Goal: Information Seeking & Learning: Learn about a topic

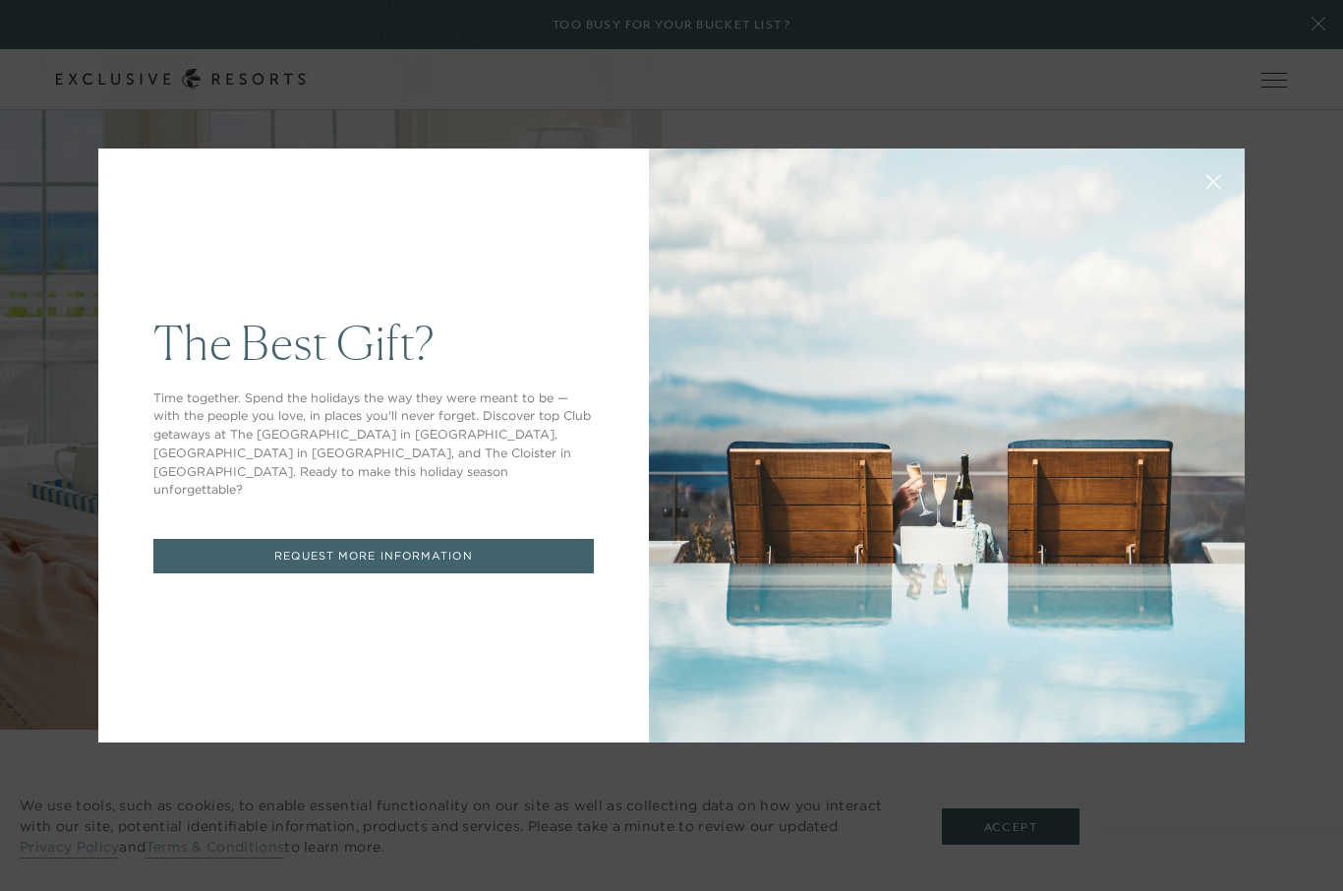
click at [1214, 189] on icon at bounding box center [1213, 182] width 13 height 13
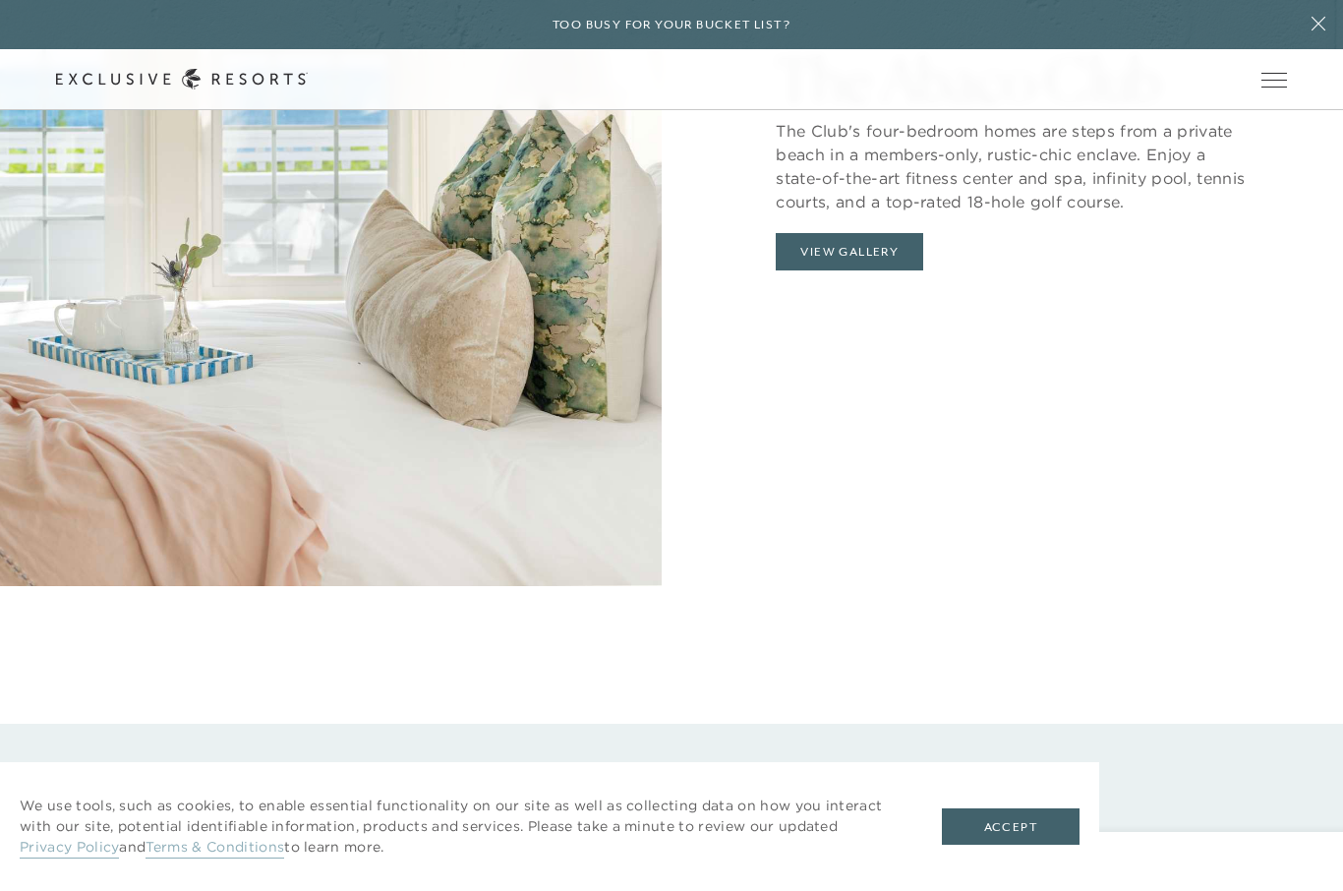
scroll to position [2352, 0]
click at [861, 272] on button "View Gallery" at bounding box center [849, 253] width 147 height 37
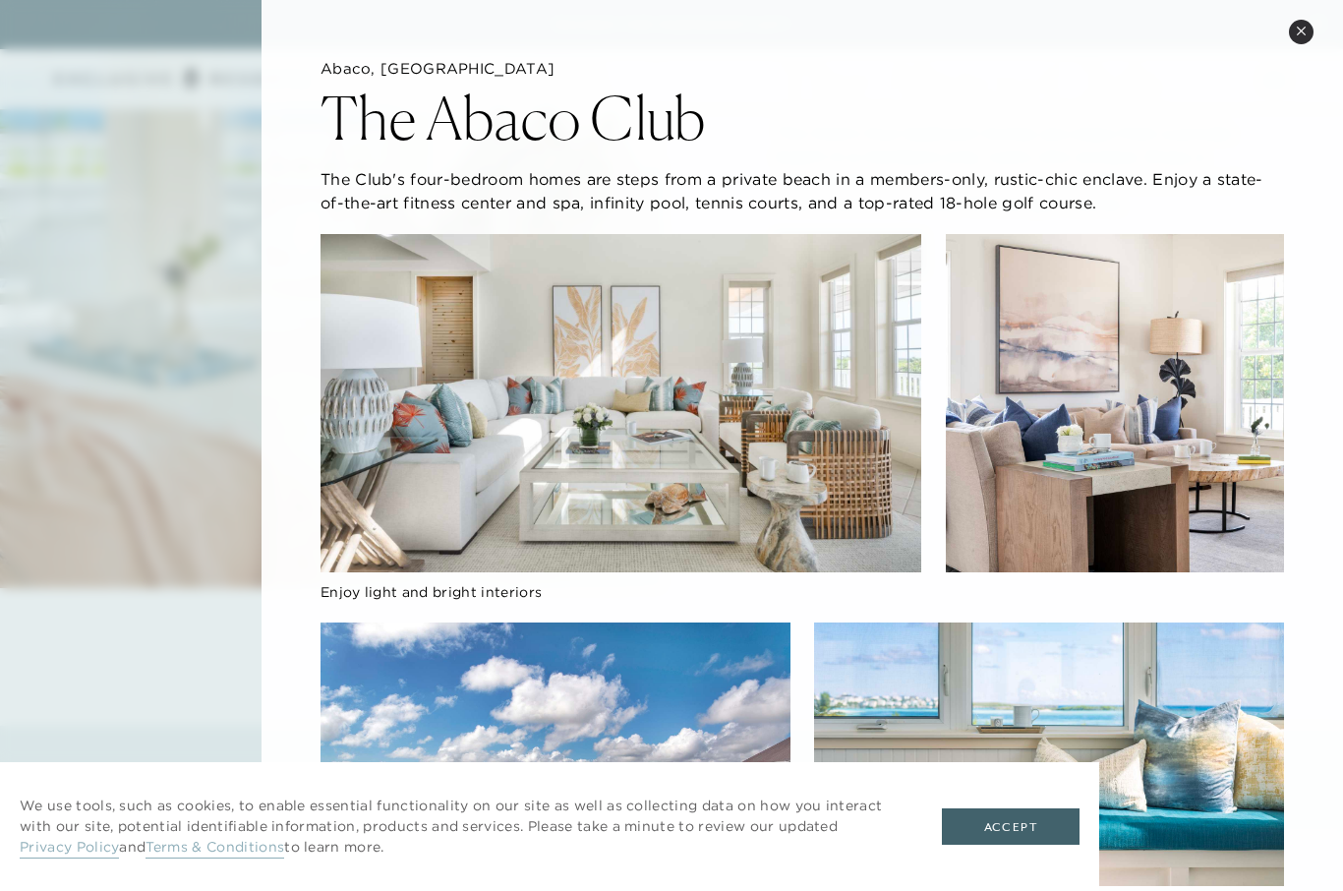
scroll to position [0, 0]
click at [1299, 32] on icon at bounding box center [1301, 31] width 11 height 11
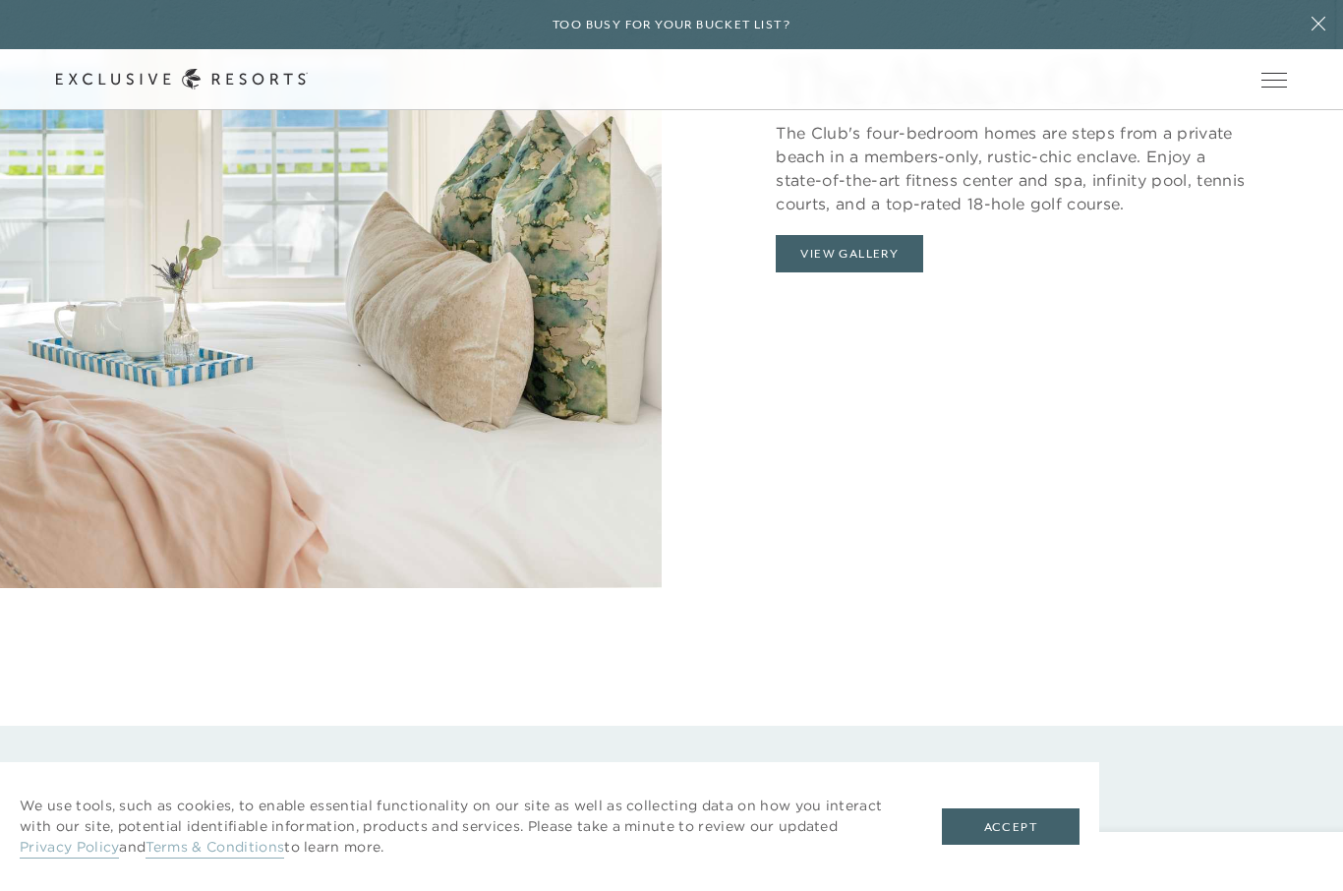
click at [1271, 85] on span "Open navigation" at bounding box center [1275, 80] width 26 height 14
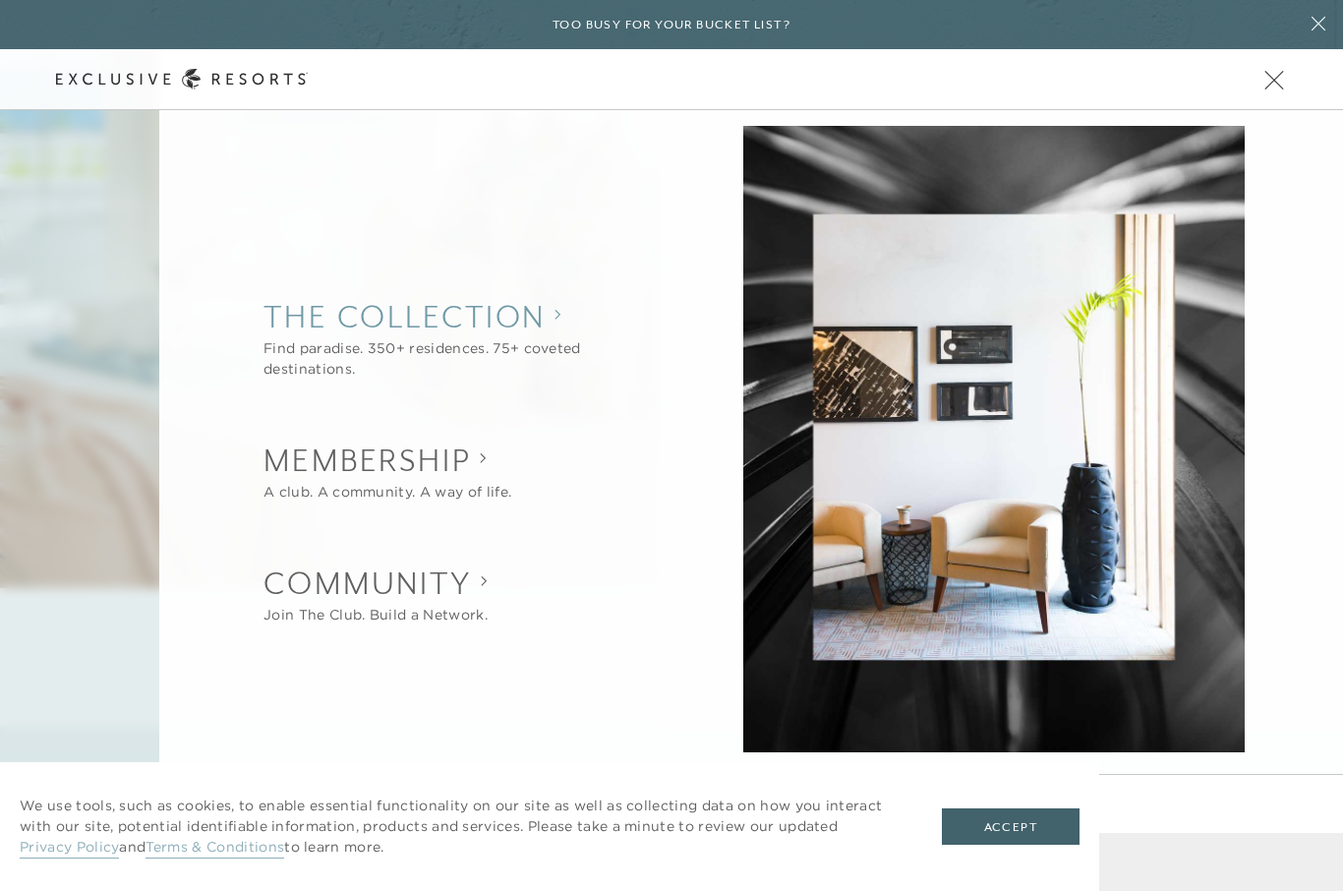
click at [525, 338] on collection "The Collection" at bounding box center [462, 316] width 397 height 43
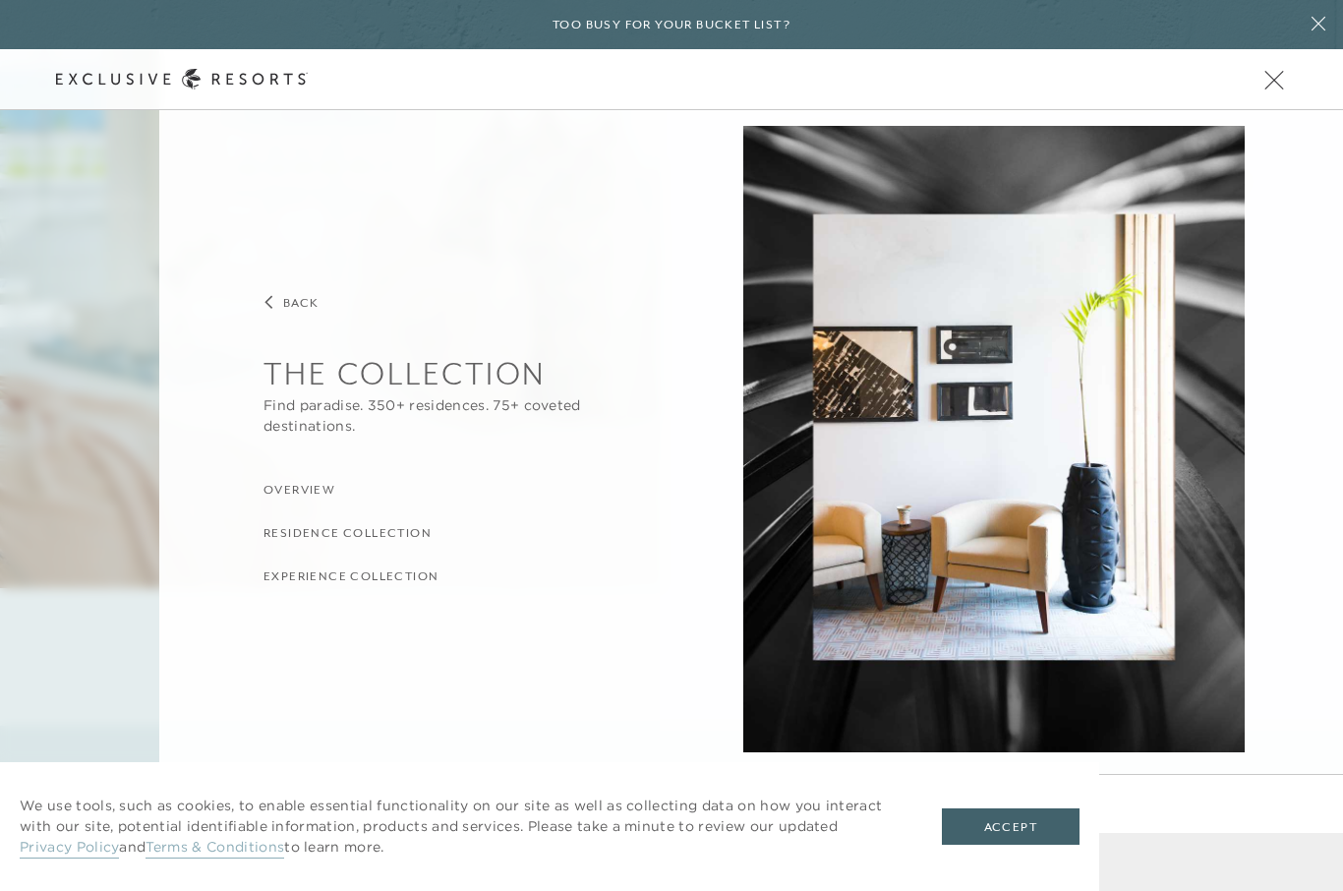
click at [417, 543] on h3 "Residence Collection" at bounding box center [348, 533] width 168 height 19
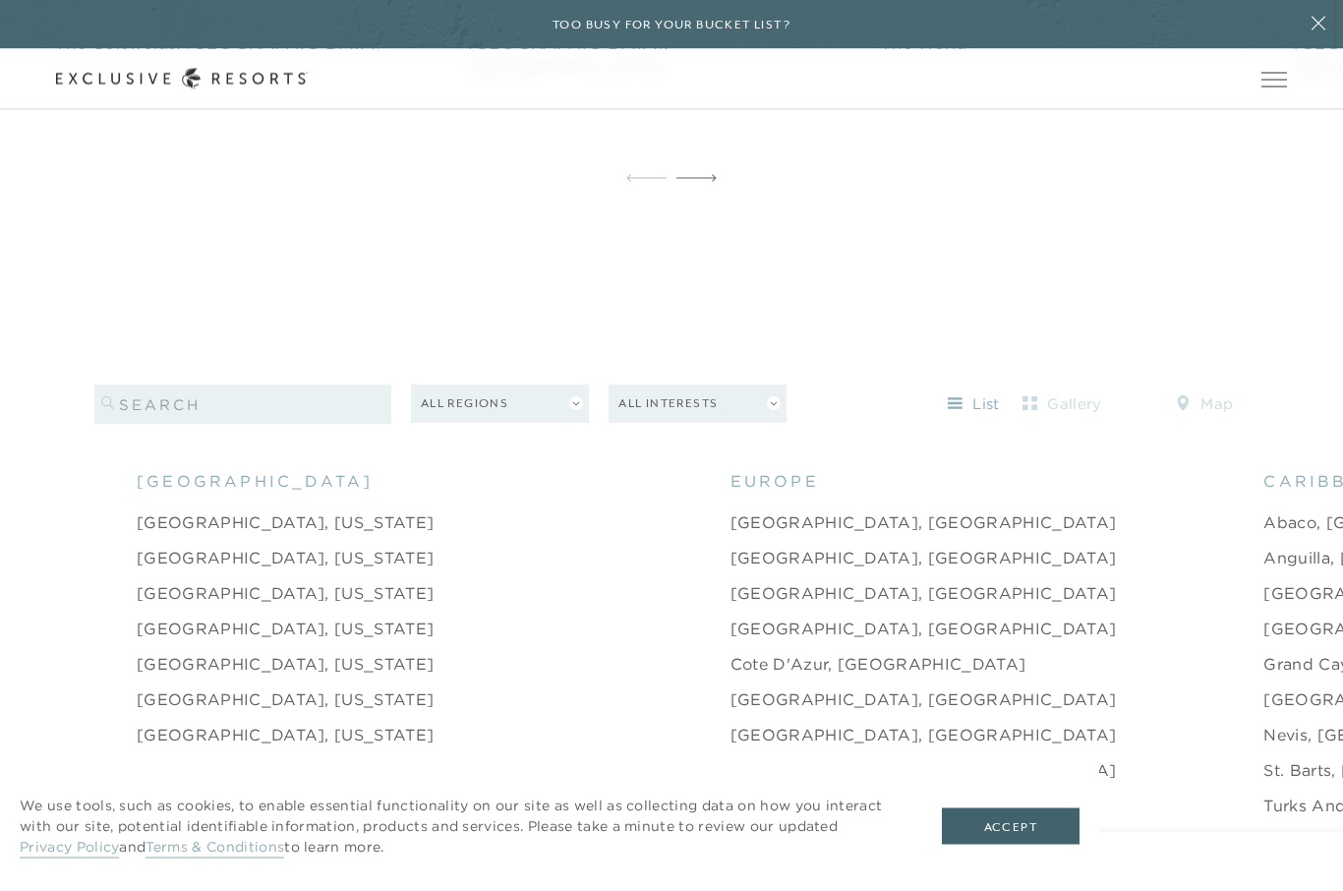
scroll to position [1839, 0]
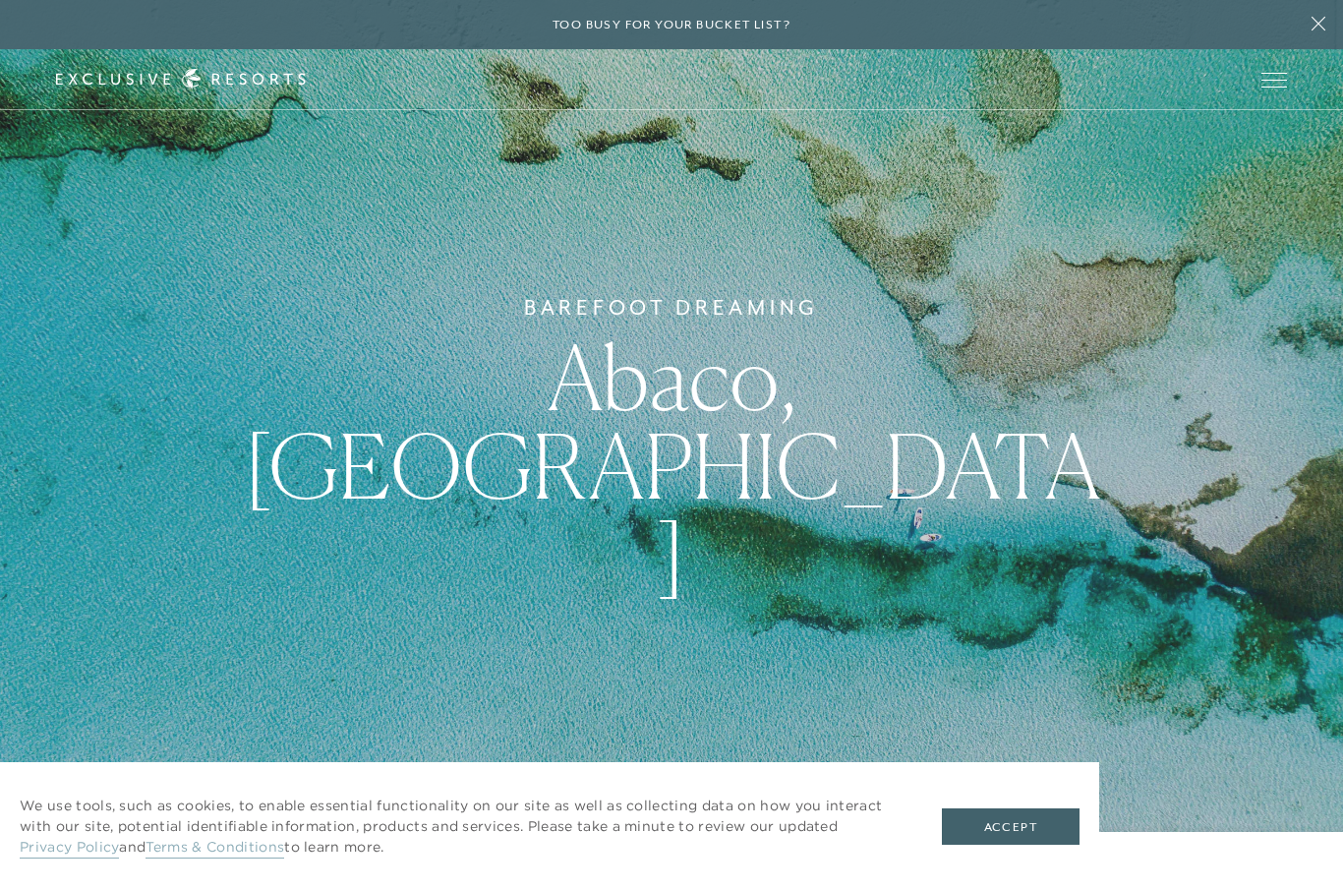
click at [1272, 81] on span "Open navigation" at bounding box center [1275, 80] width 26 height 14
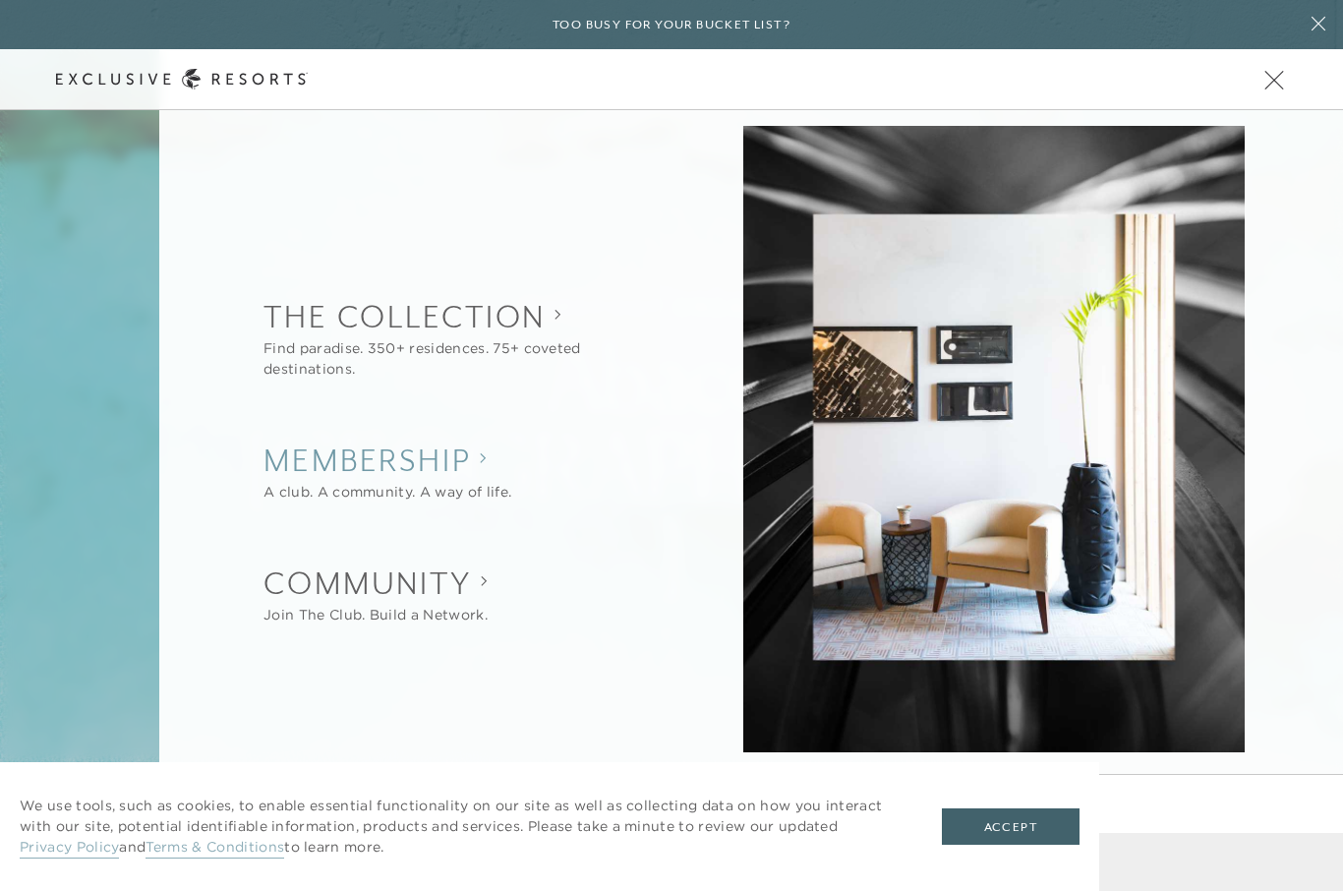
click at [437, 452] on h2 "Membership" at bounding box center [388, 460] width 248 height 43
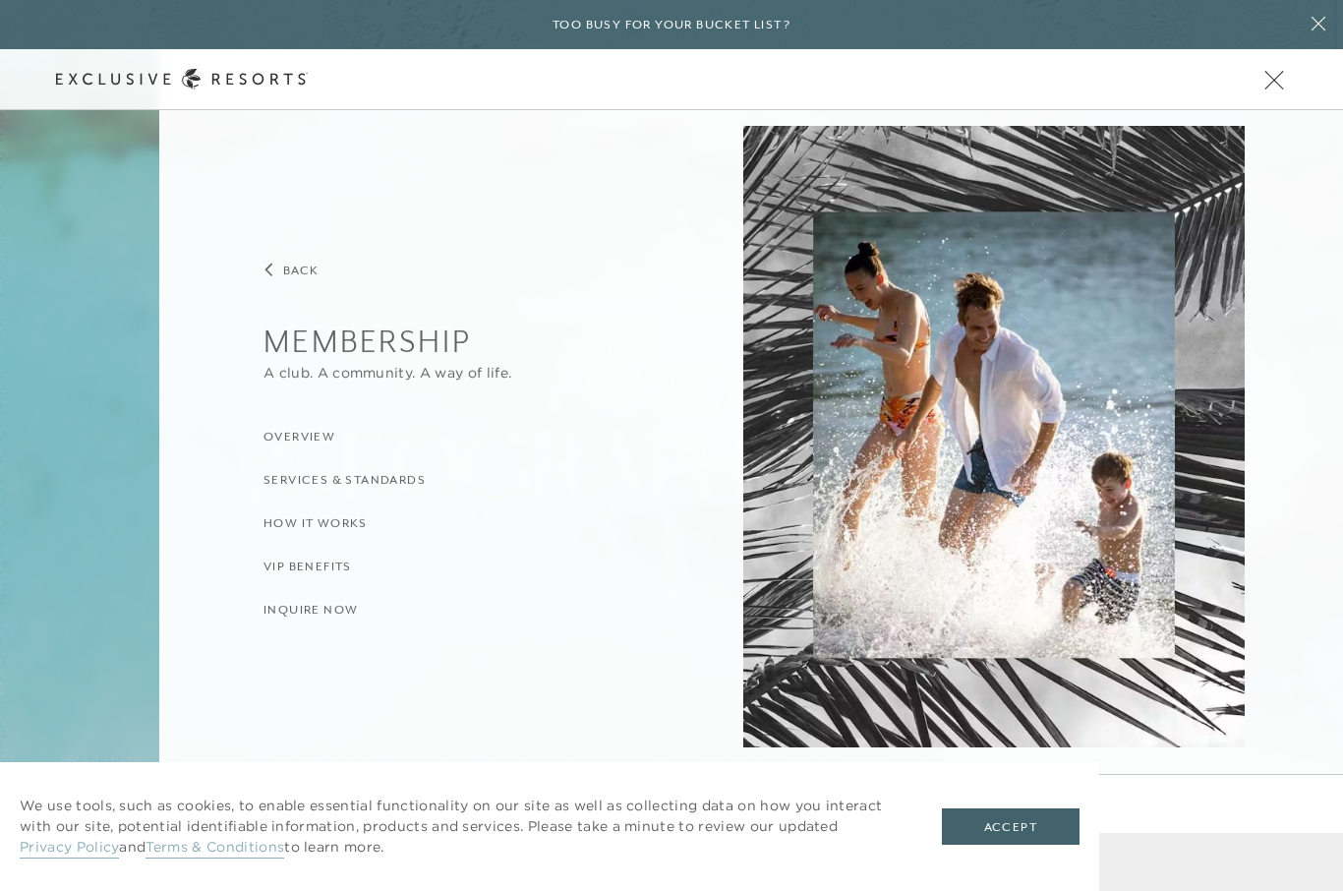
click at [333, 519] on h3 "How it Works" at bounding box center [316, 523] width 104 height 19
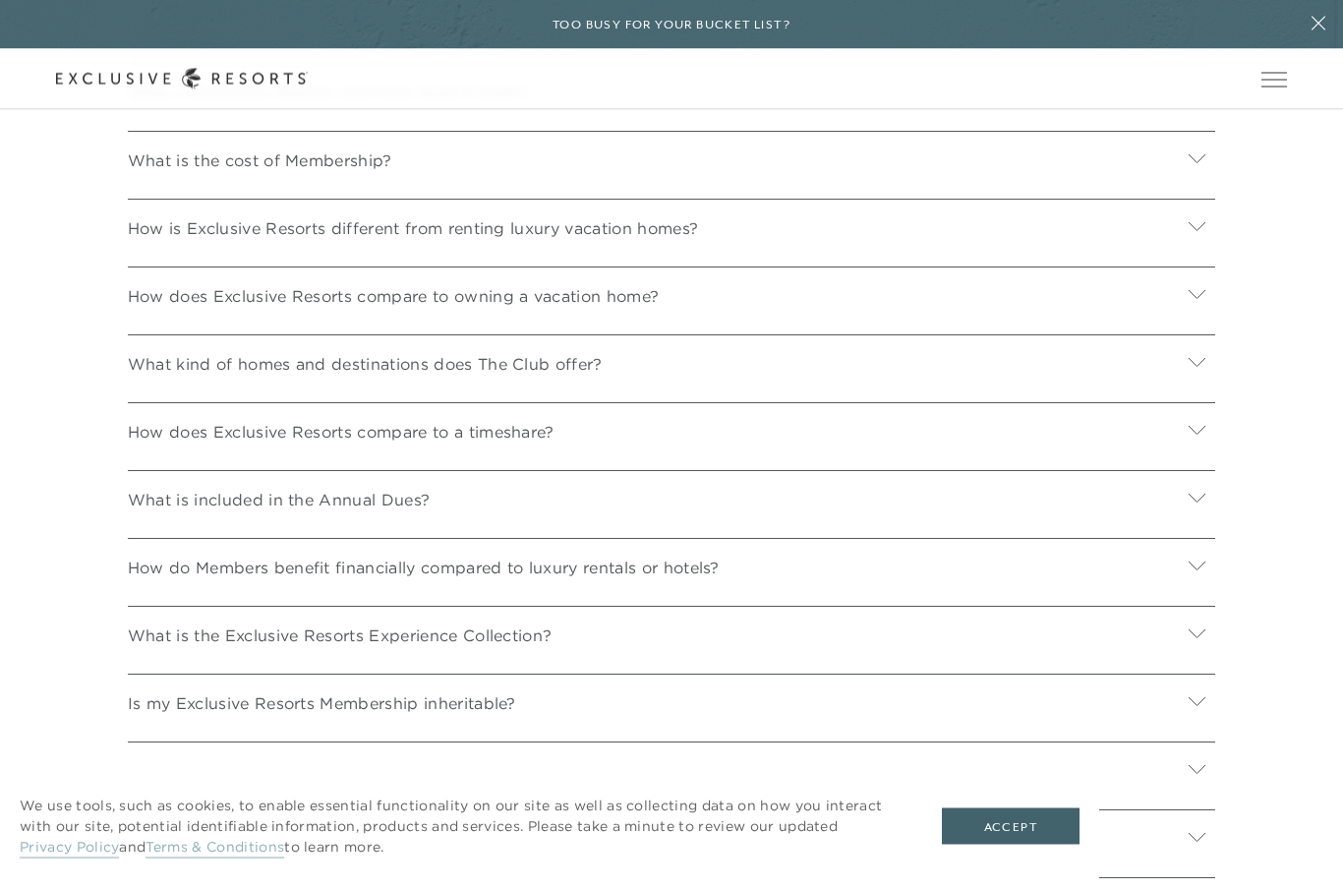
scroll to position [7408, 0]
click at [1188, 252] on div at bounding box center [1197, 228] width 36 height 47
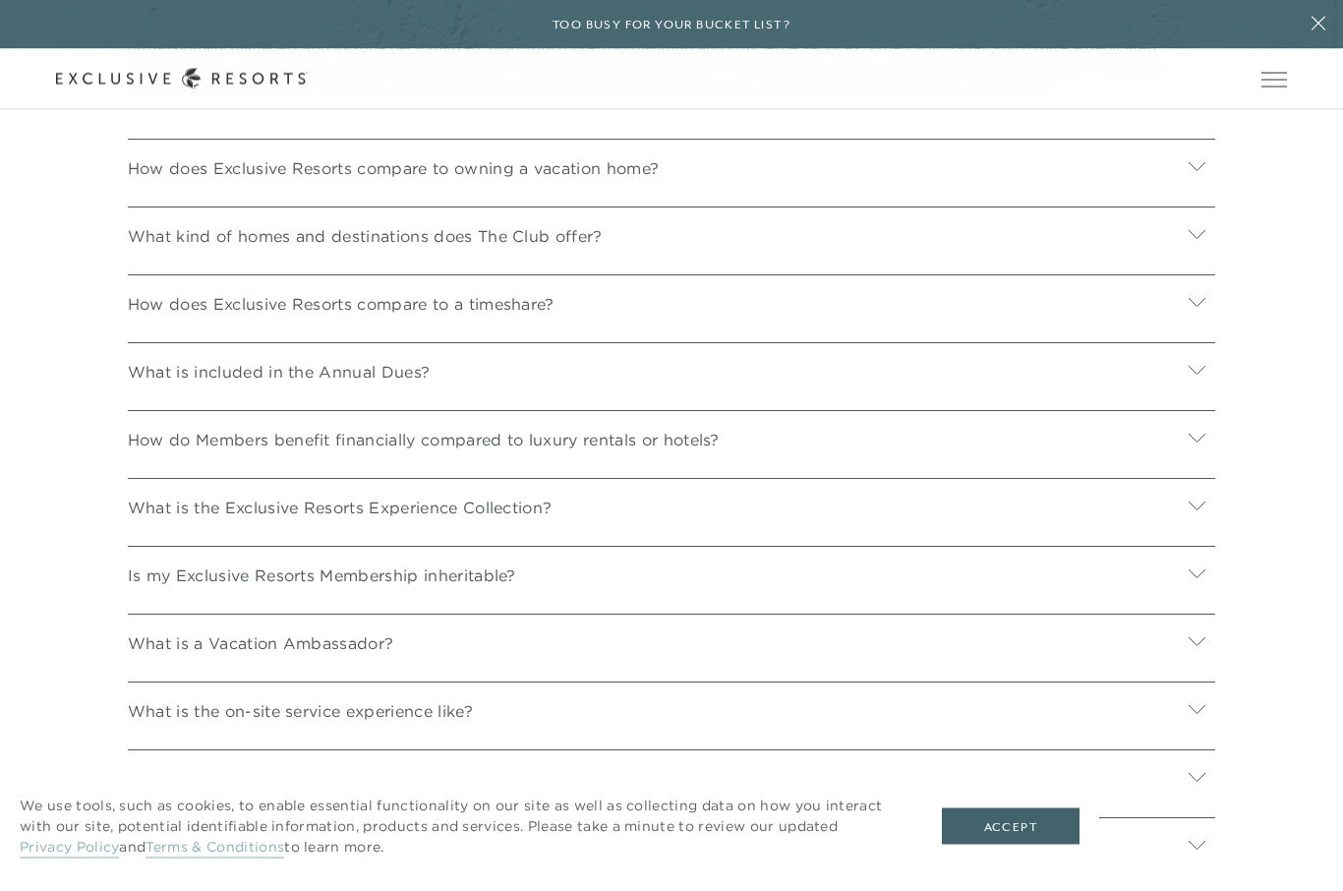
scroll to position [7698, 0]
click at [1193, 380] on icon at bounding box center [1197, 370] width 19 height 19
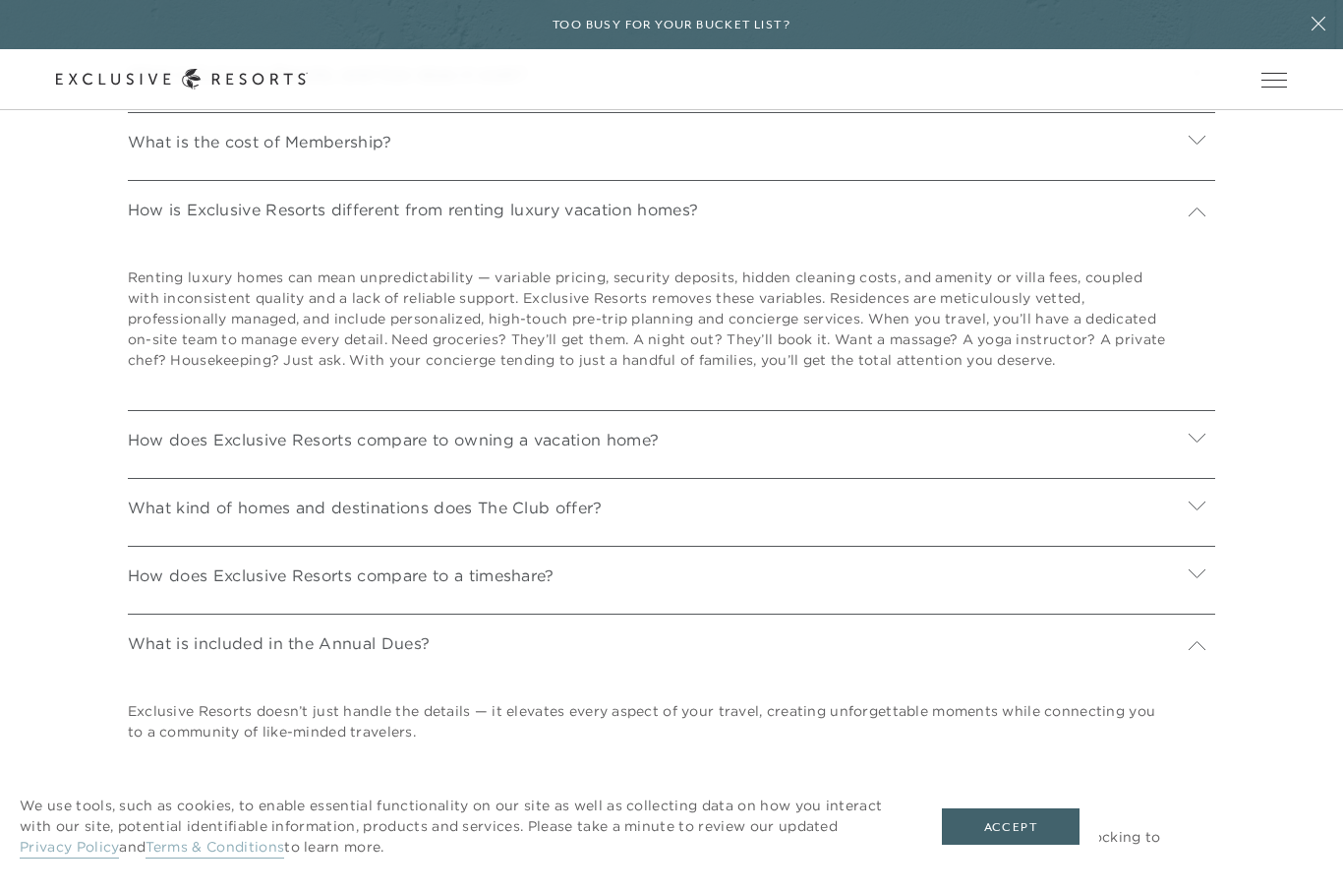
scroll to position [7424, 0]
click at [1205, 85] on icon at bounding box center [1197, 75] width 19 height 19
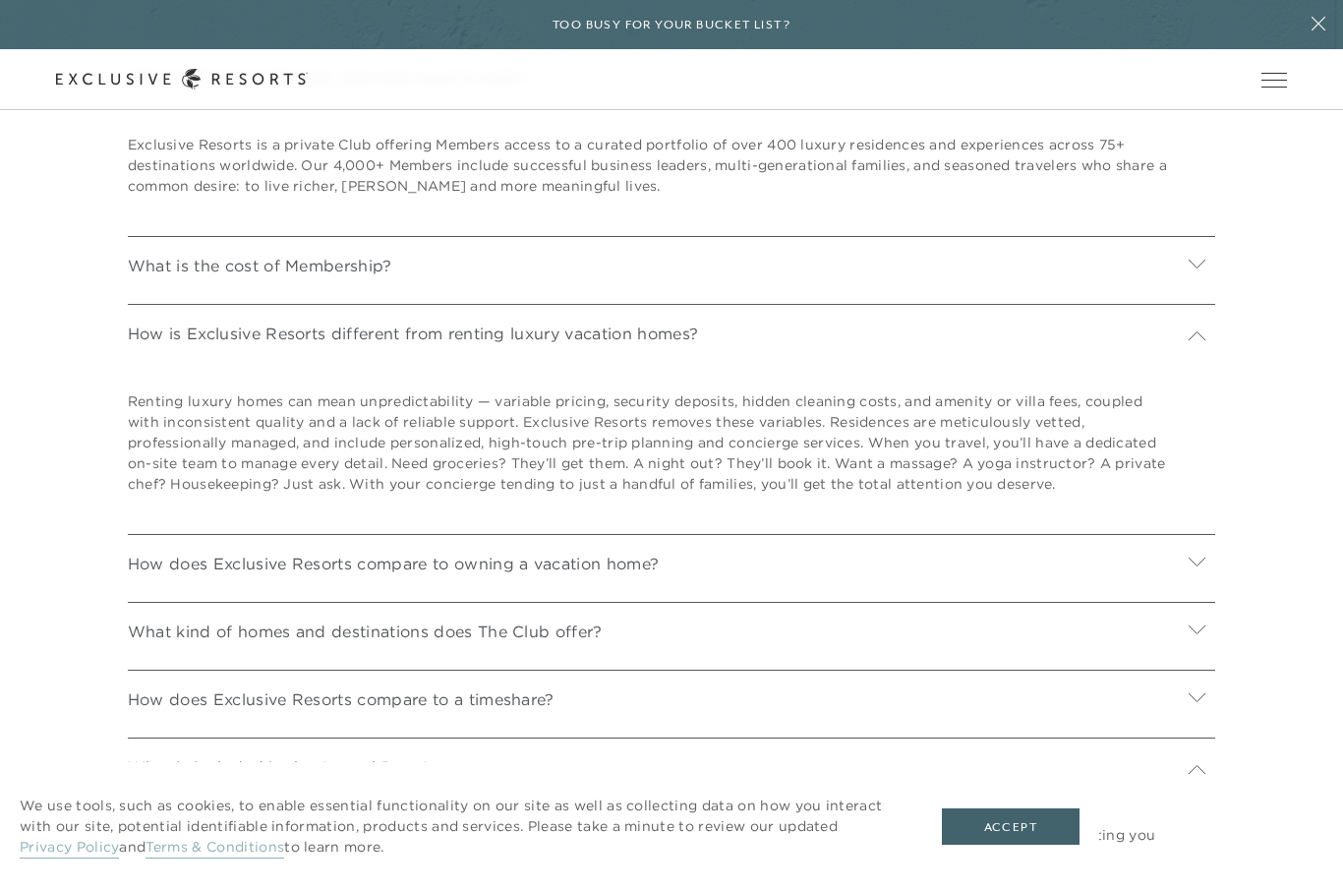
click at [1193, 268] on icon at bounding box center [1197, 264] width 17 height 9
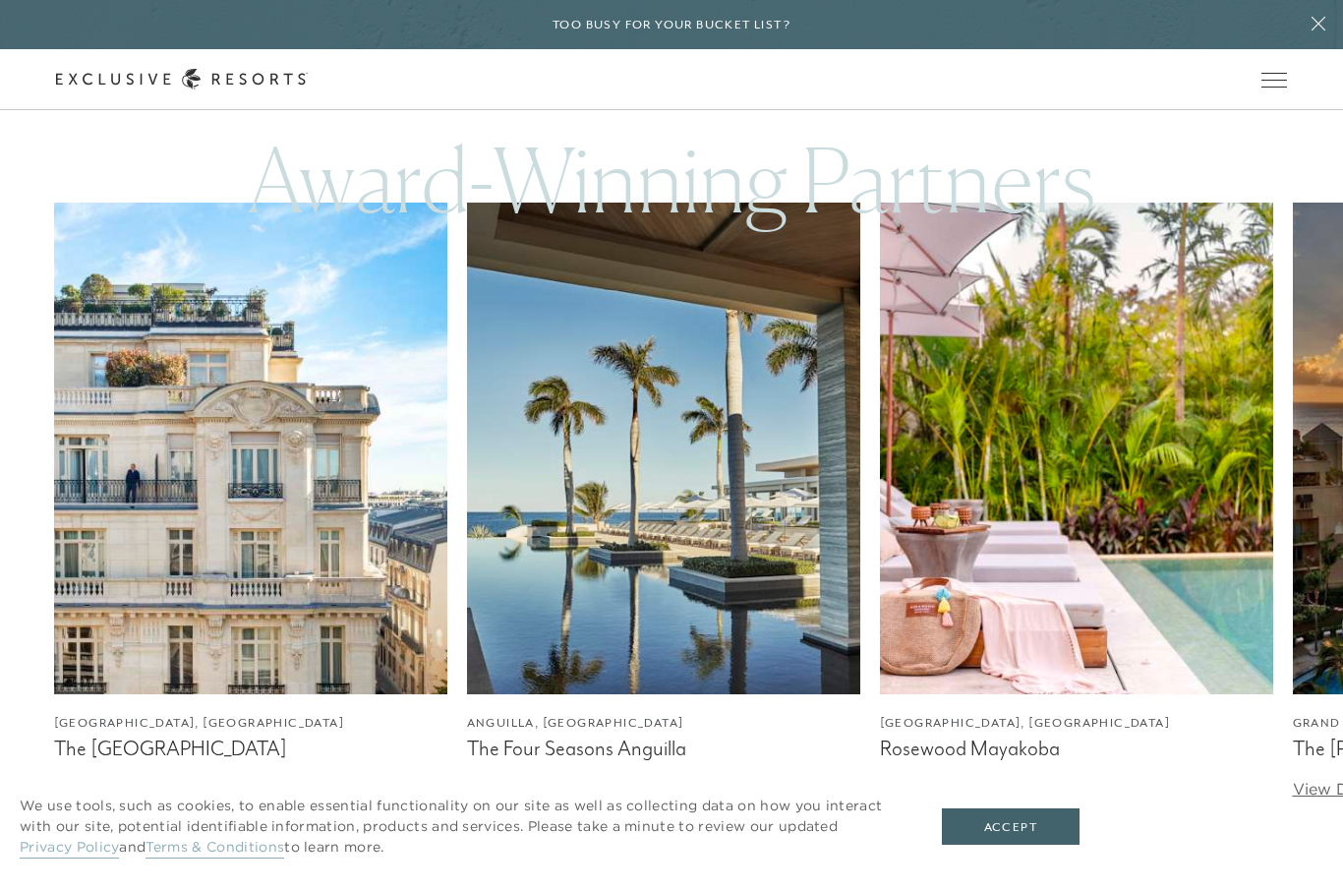
scroll to position [6270, 0]
